Goal: Task Accomplishment & Management: Manage account settings

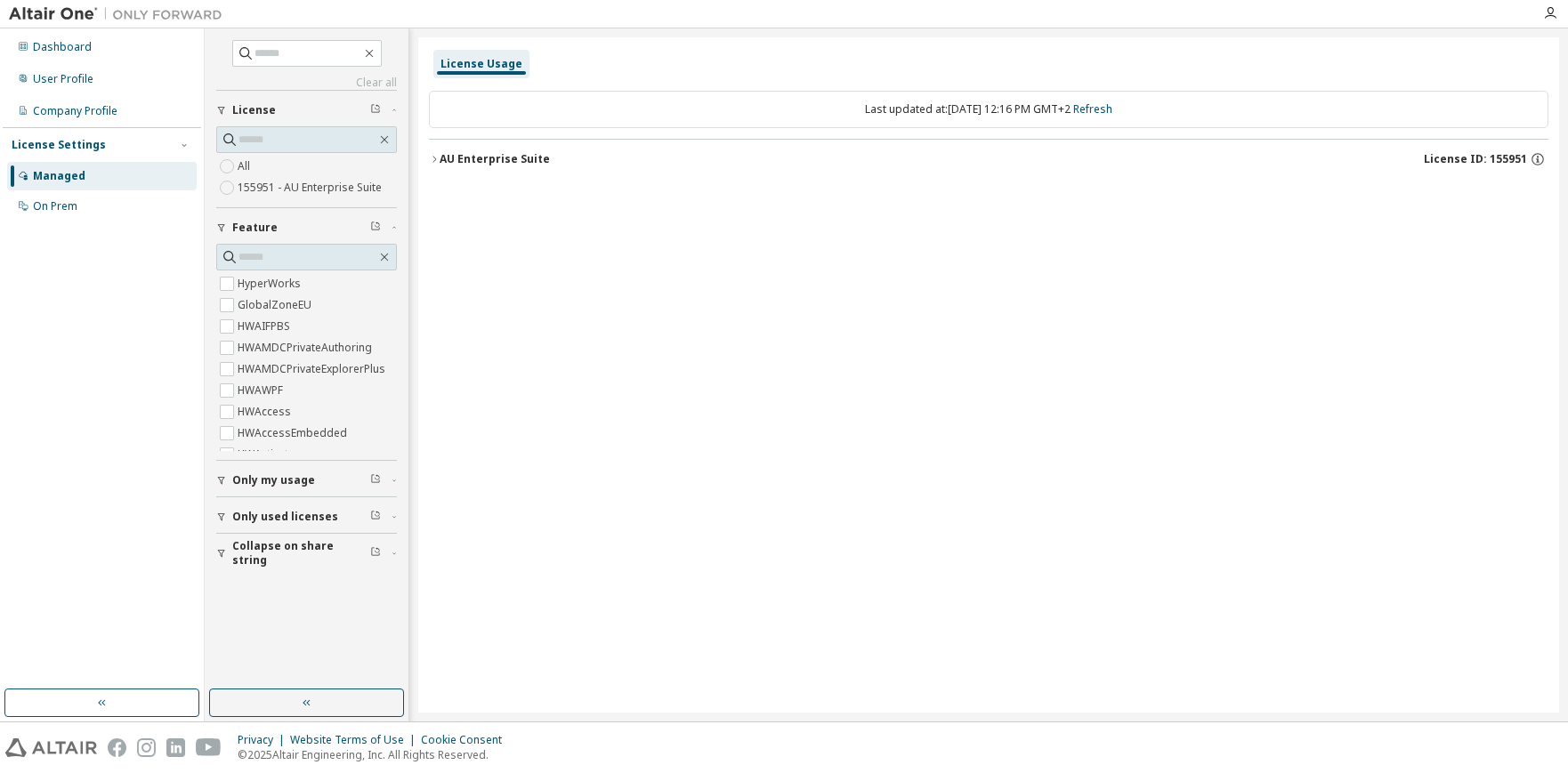
click at [532, 156] on div "AU Enterprise Suite" at bounding box center [494, 160] width 111 height 15
click at [494, 168] on button "AU Enterprise Suite License ID: 155951" at bounding box center [988, 159] width 1119 height 39
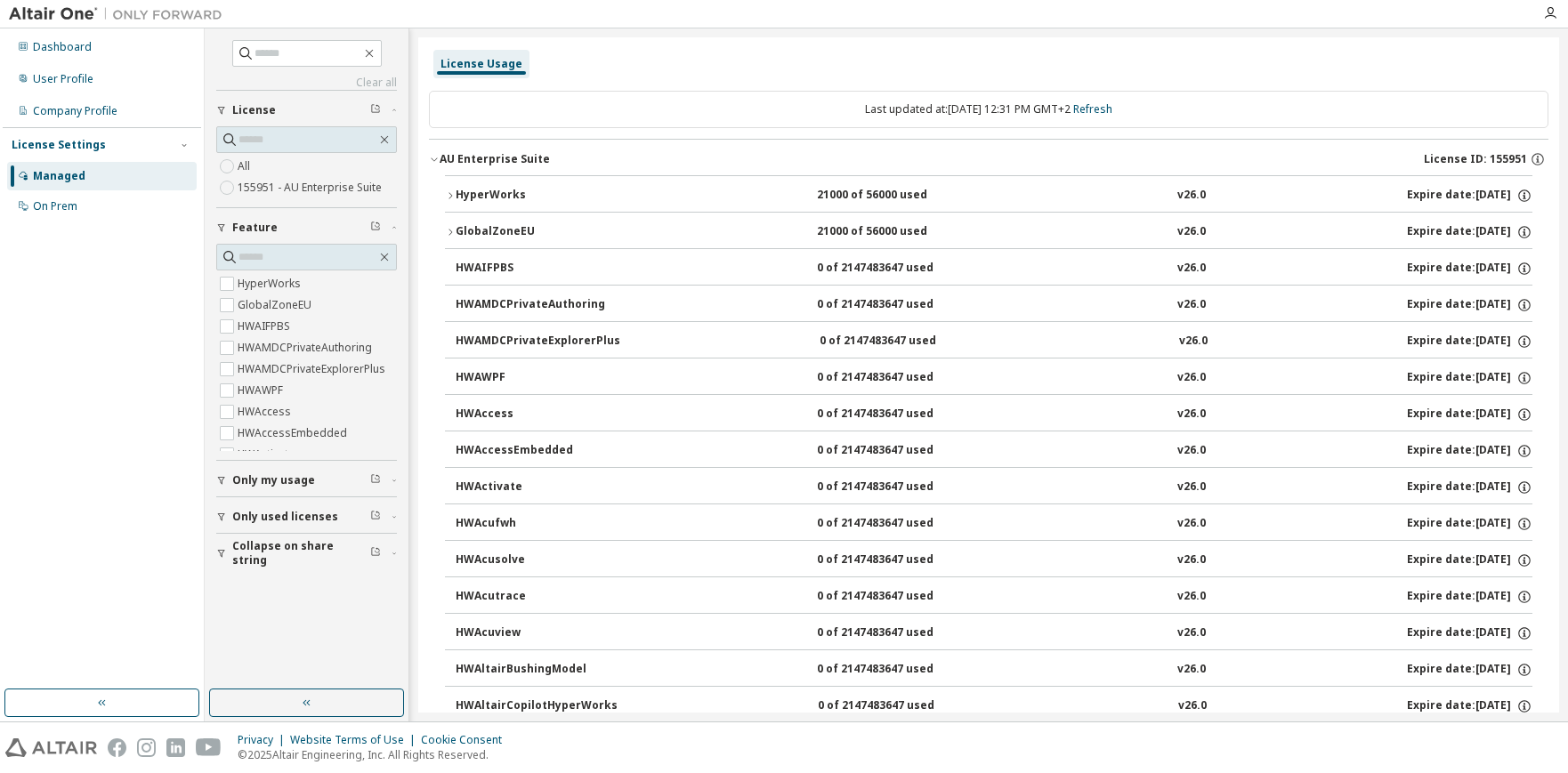
click at [456, 191] on div "HyperWorks" at bounding box center [535, 196] width 160 height 16
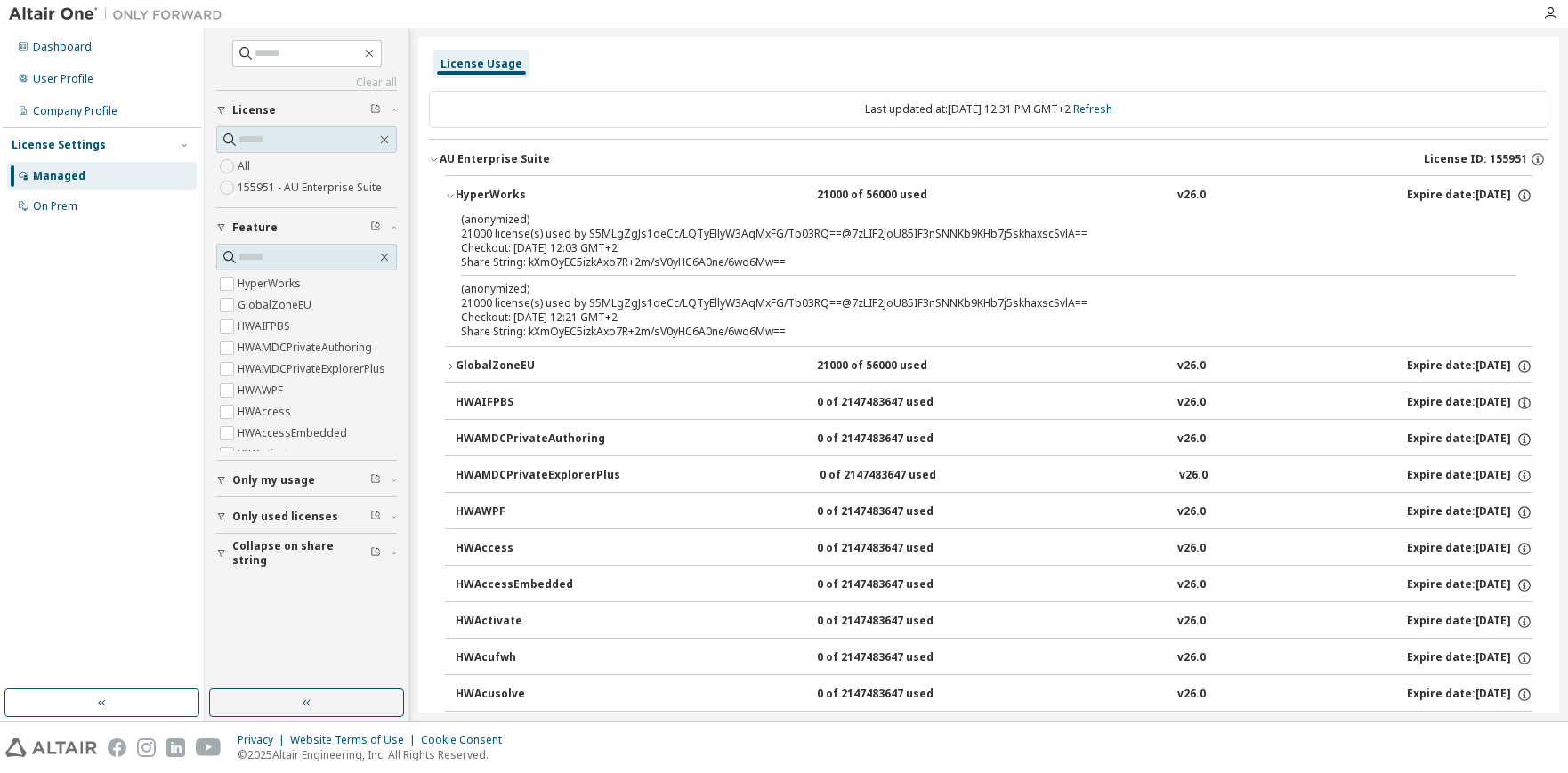
click at [459, 361] on div "GlobalZoneEU" at bounding box center [535, 366] width 160 height 16
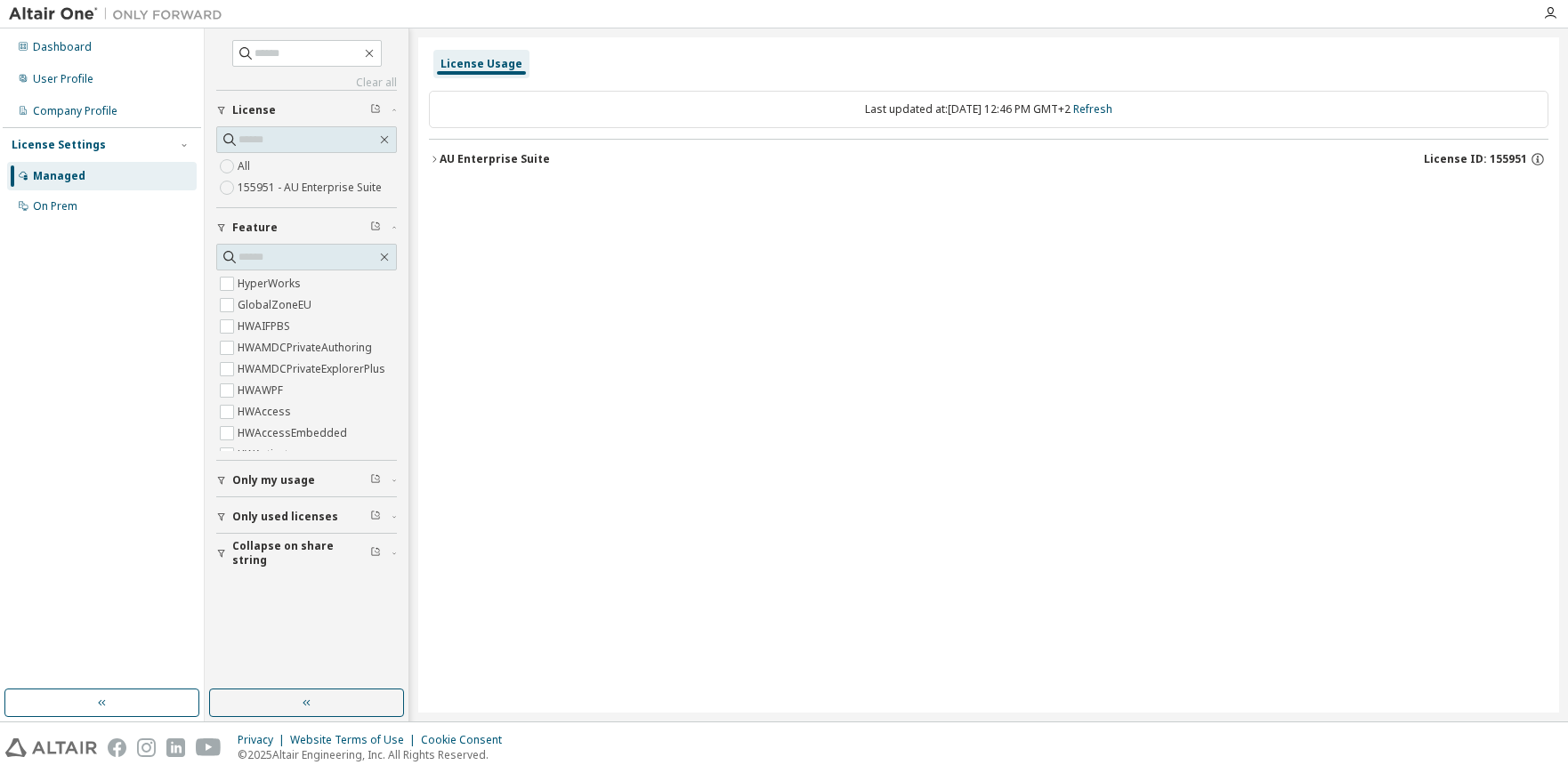
click at [443, 164] on div "AU Enterprise Suite" at bounding box center [494, 160] width 111 height 15
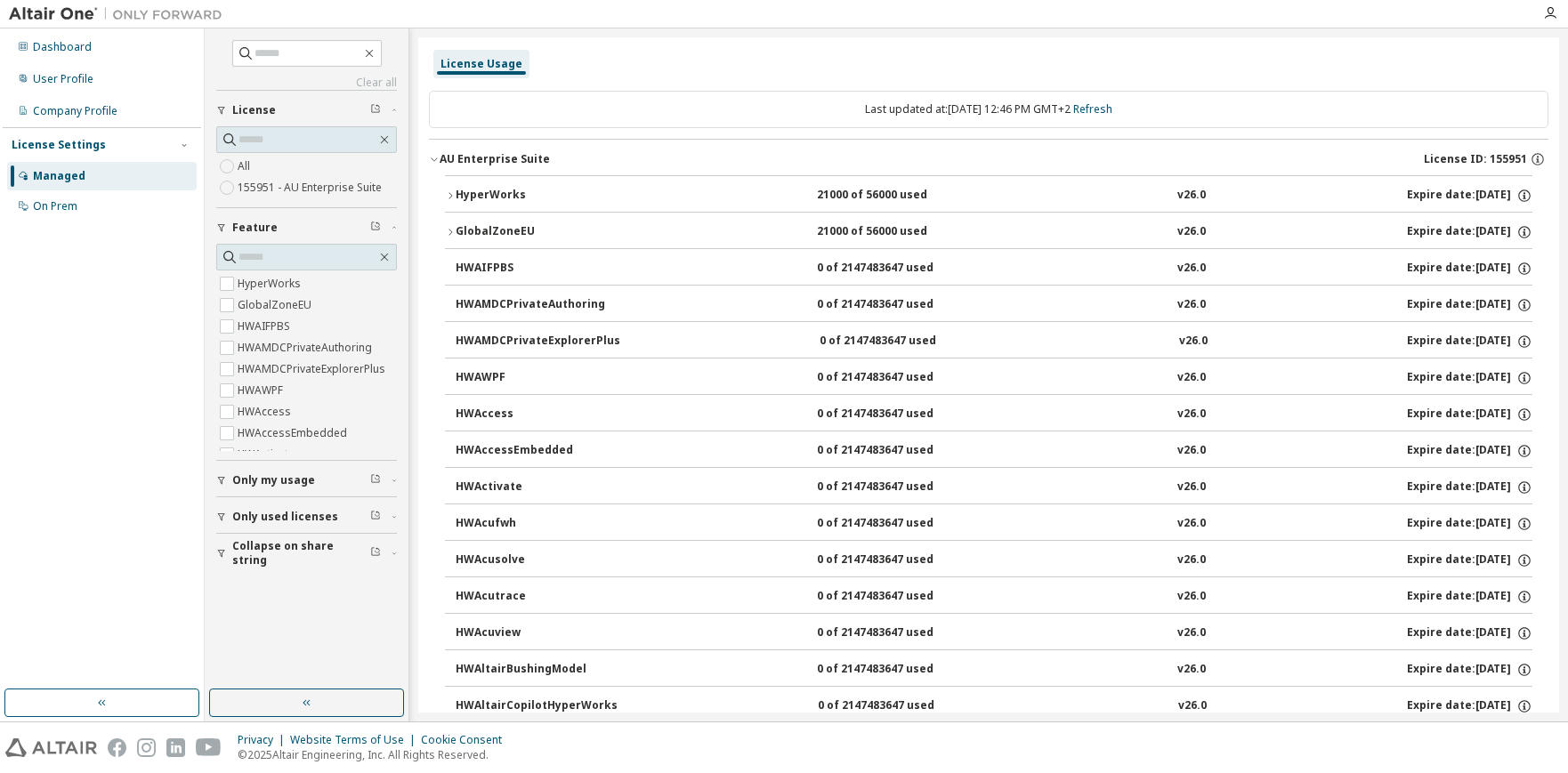
click at [508, 189] on div "HyperWorks" at bounding box center [535, 196] width 160 height 16
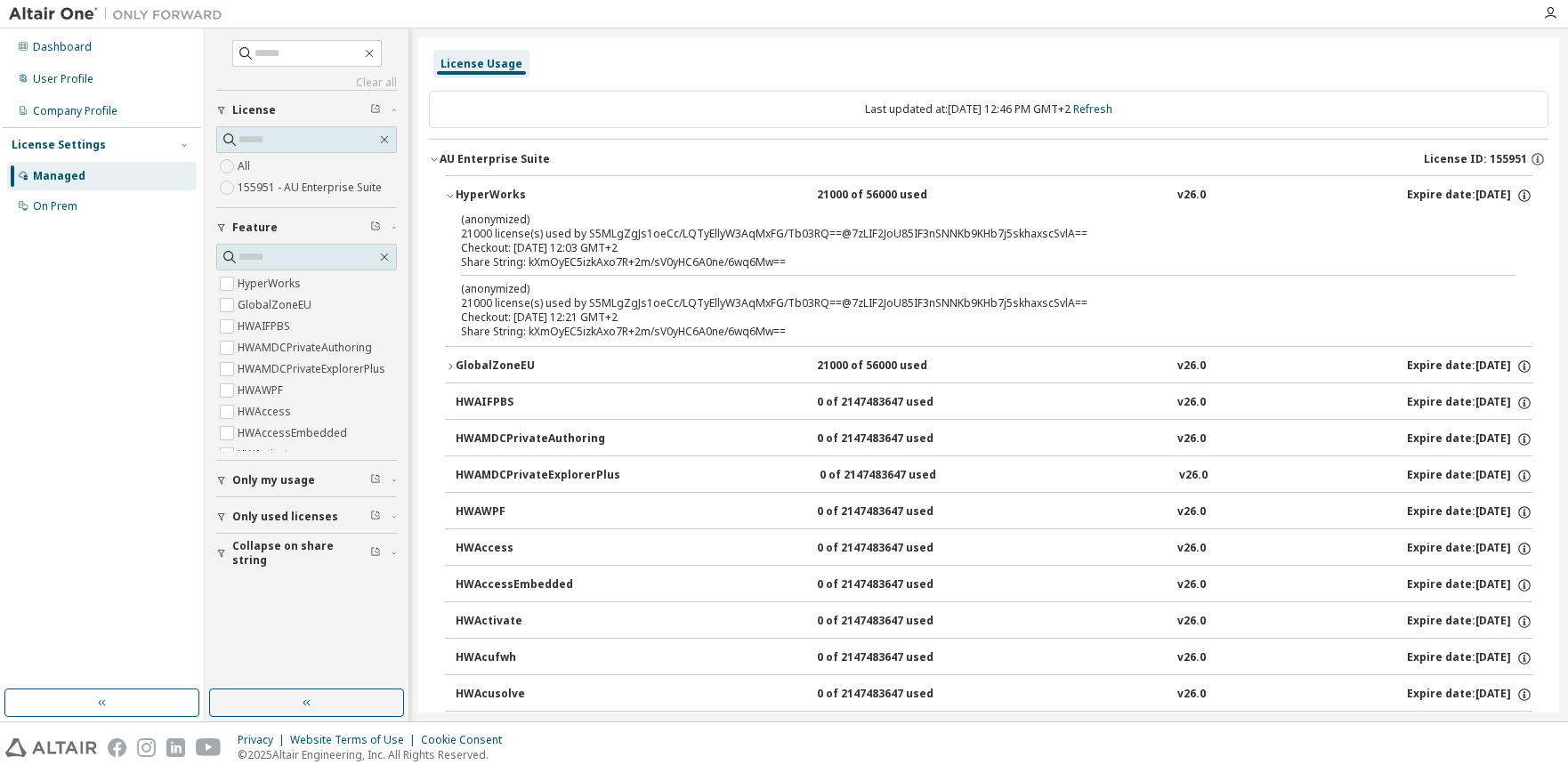
click at [508, 189] on div "HyperWorks" at bounding box center [535, 196] width 160 height 16
